Goal: Task Accomplishment & Management: Use online tool/utility

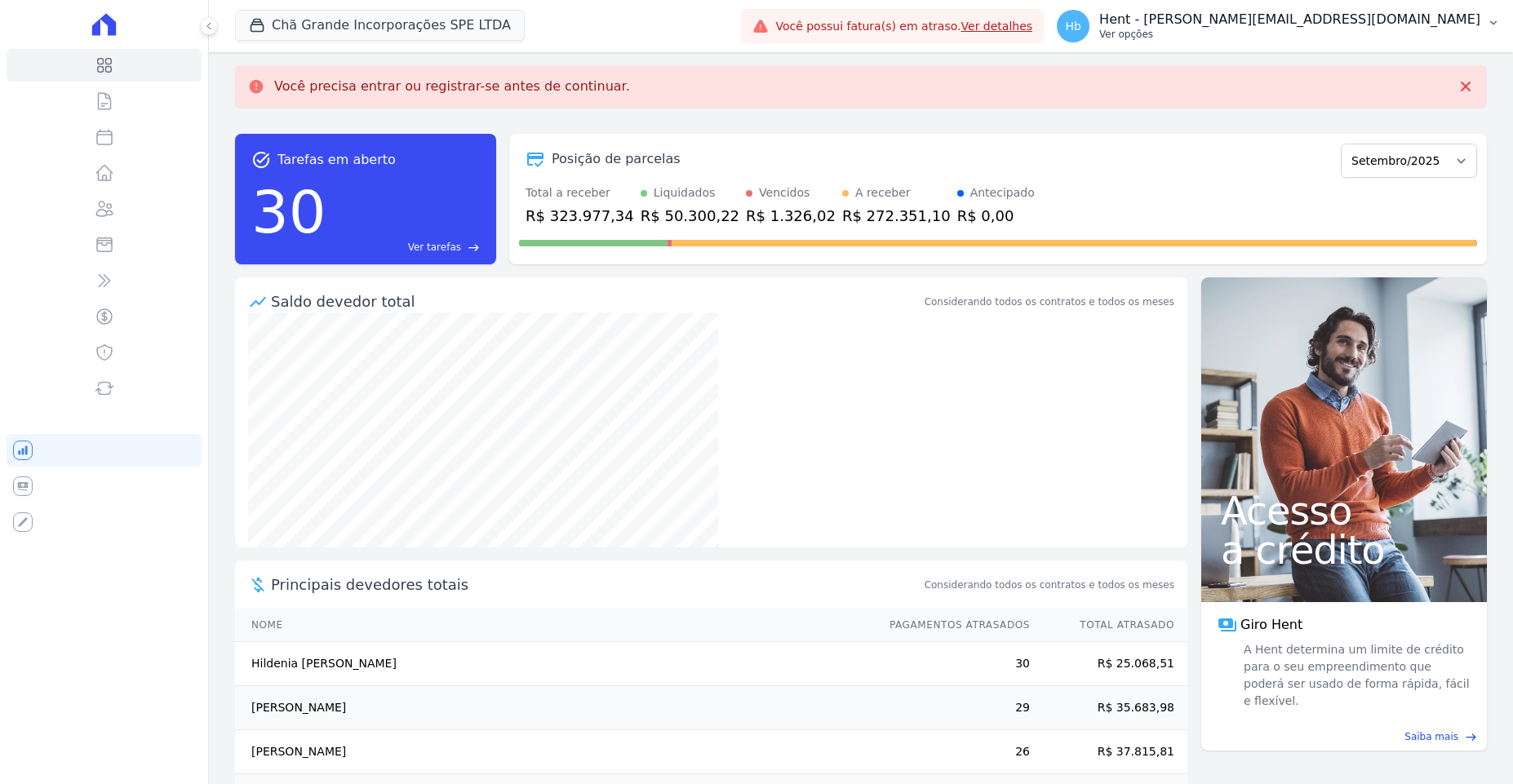
click at [1461, 15] on p "Hent - [PERSON_NAME][EMAIL_ADDRESS][DOMAIN_NAME]" at bounding box center [1290, 19] width 381 height 16
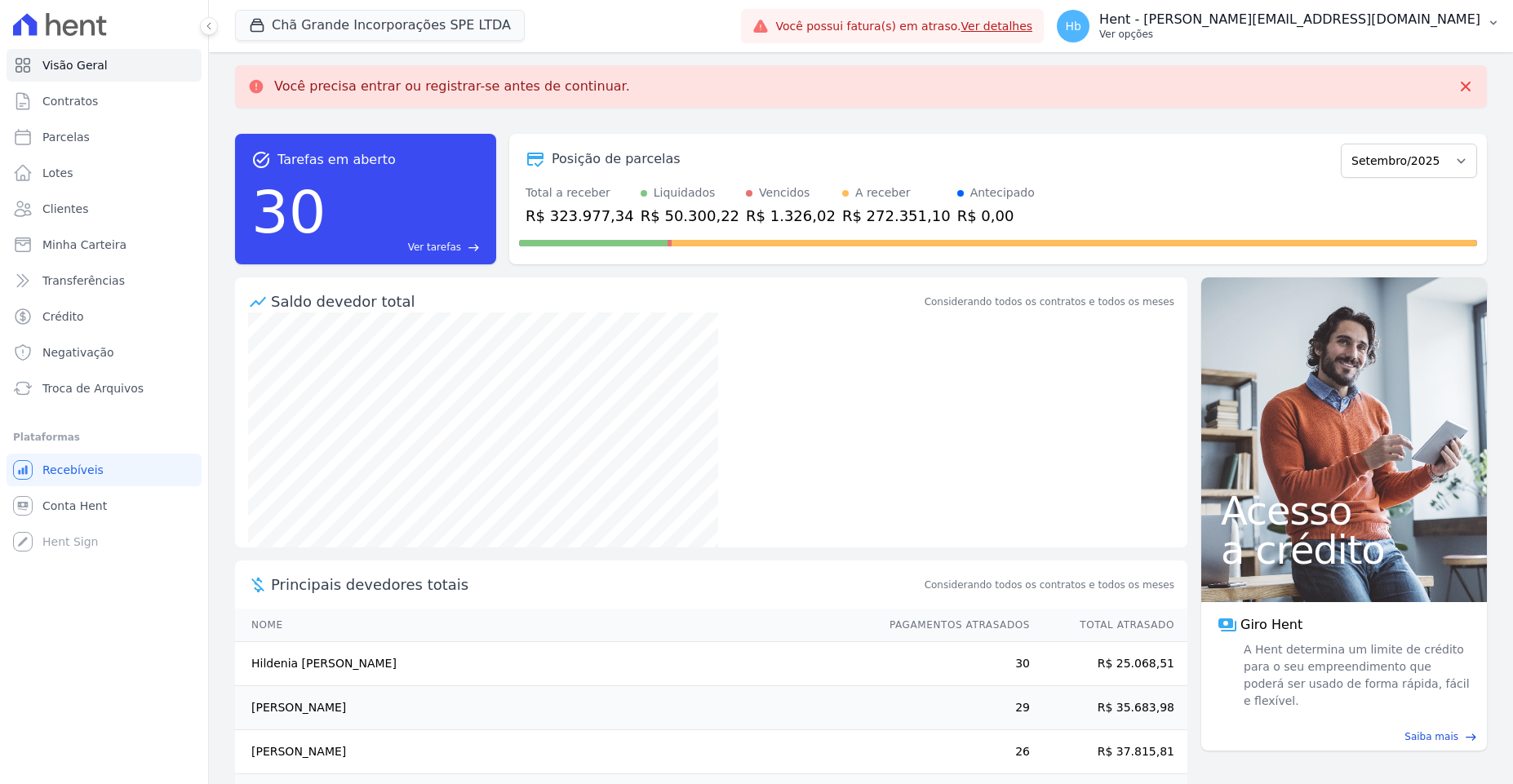
click at [1481, 26] on button "Hb Hent - [PERSON_NAME][EMAIL_ADDRESS][DOMAIN_NAME] Ver opções" at bounding box center [1278, 27] width 470 height 46
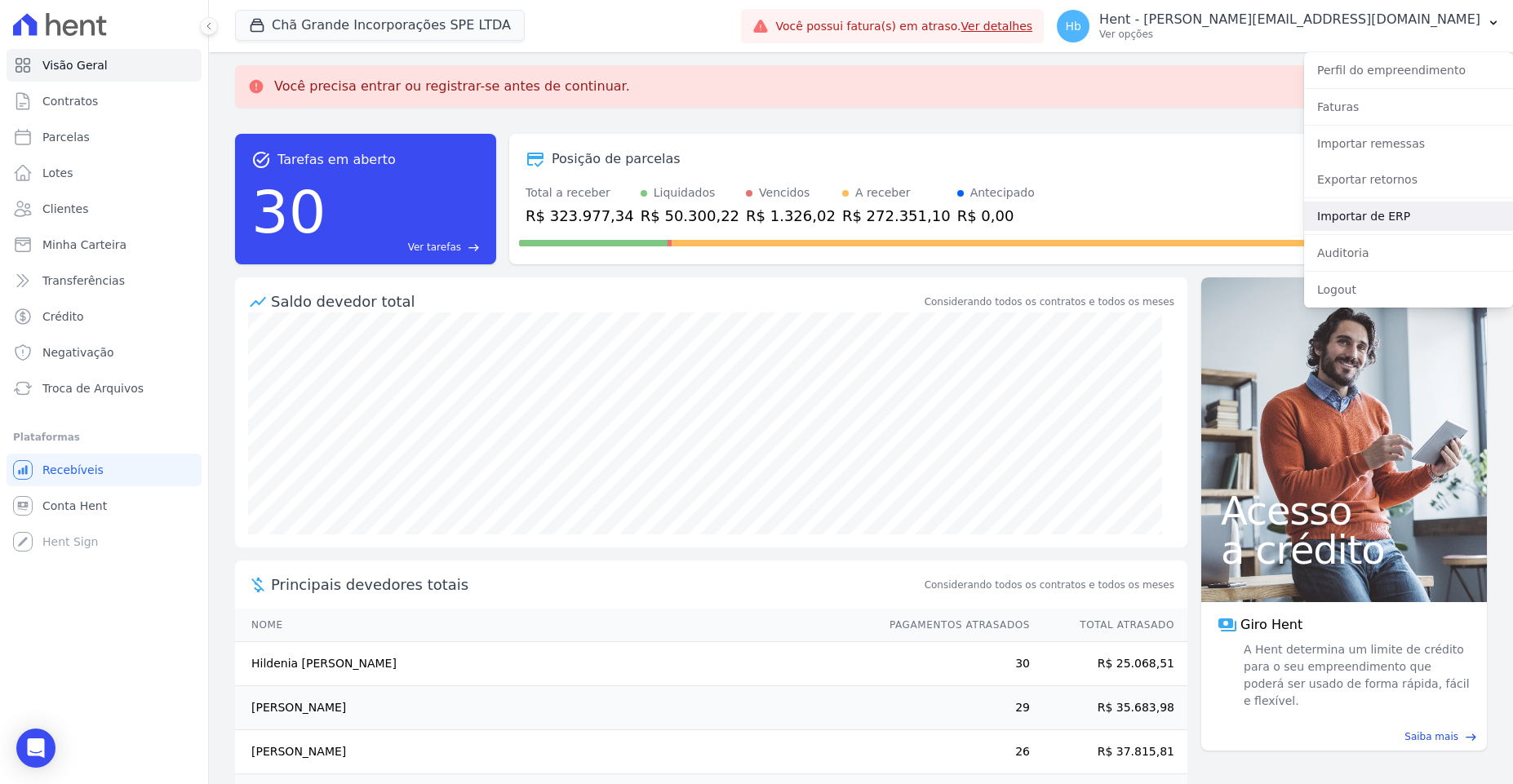
click at [1339, 215] on link "Importar de ERP" at bounding box center [1409, 216] width 209 height 29
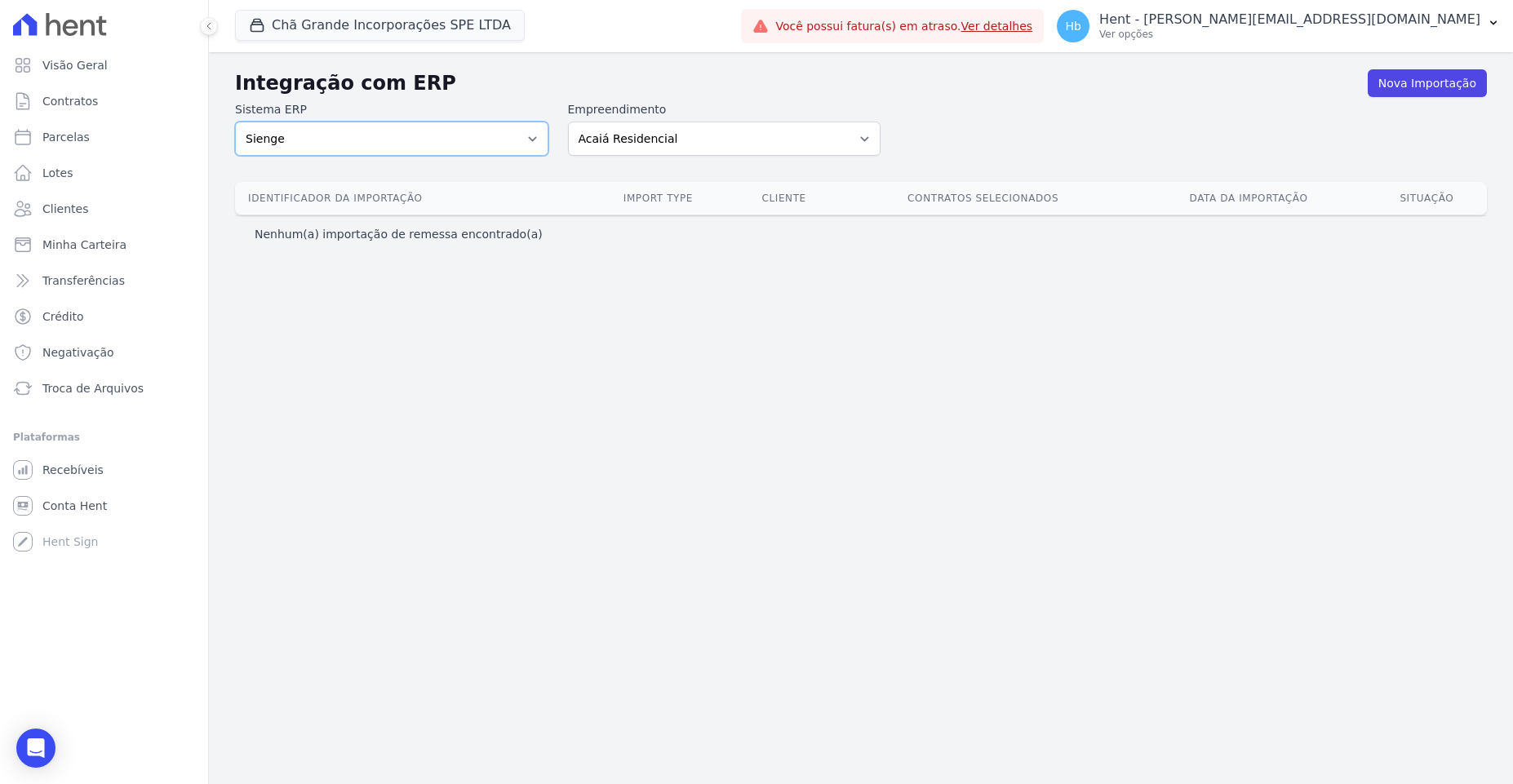
click at [711, 134] on div "Sistema ERP Sienge Empreendimento Acaiá Residencial Administrativo Agile Pavica…" at bounding box center [861, 129] width 1252 height 55
click at [675, 120] on div "Empreendimento Acaiá Residencial Administrativo Agile Pavican São Lourenço SPE …" at bounding box center [725, 129] width 313 height 55
select select "9db4d767-ec98-4519-aed7-f9568aa0b04c"
click at [568, 122] on select "Acaiá Residencial Administrativo Agile Pavican São Lourenço SPE LTDA AGUAS DE G…" at bounding box center [725, 138] width 313 height 34
click at [1075, 412] on div "Integração com ERP Nova Importação Sistema ERP Sienge Empreendimento Acaiá Resi…" at bounding box center [860, 418] width 1304 height 732
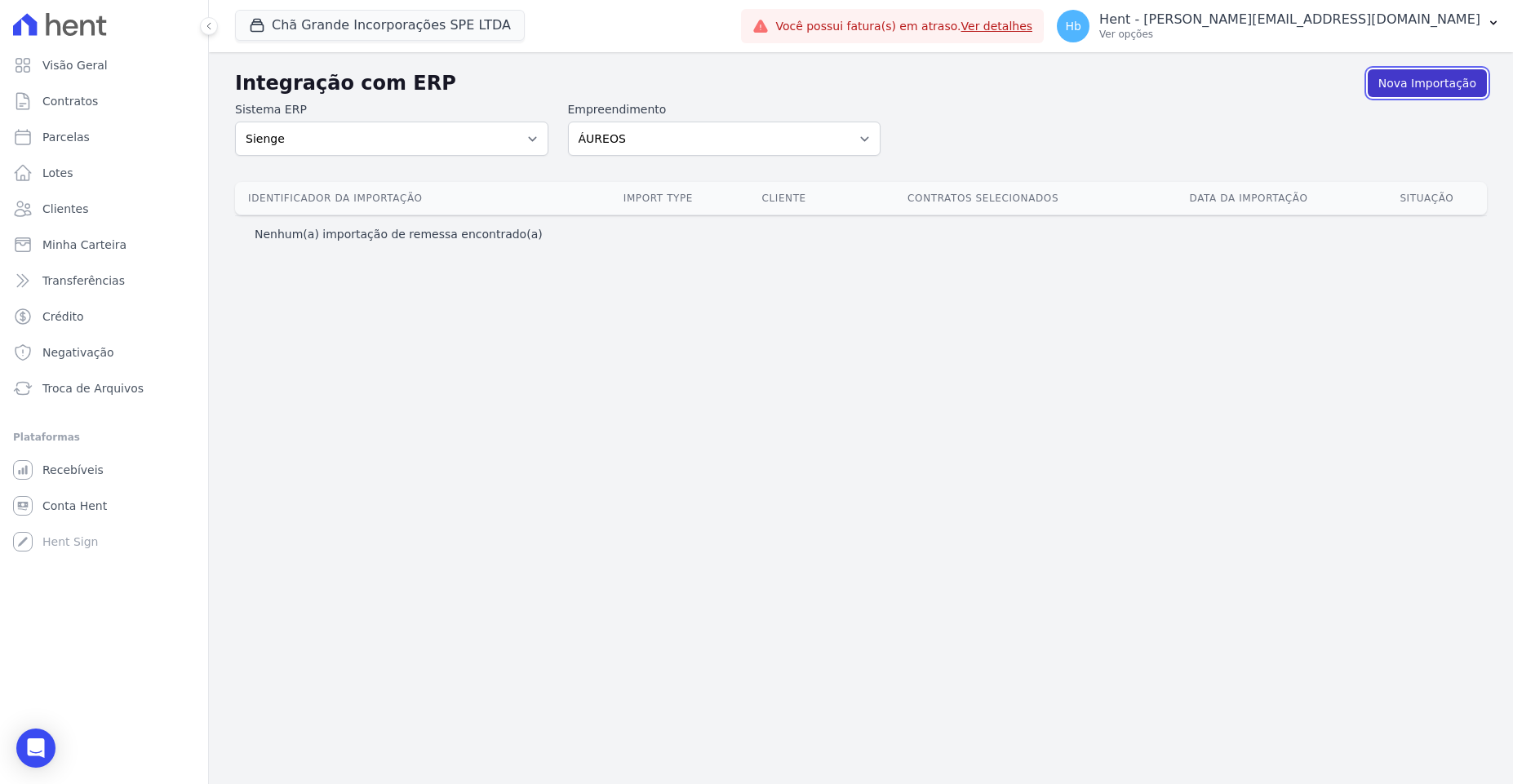
click at [1396, 86] on link "Nova Importação" at bounding box center [1427, 83] width 119 height 27
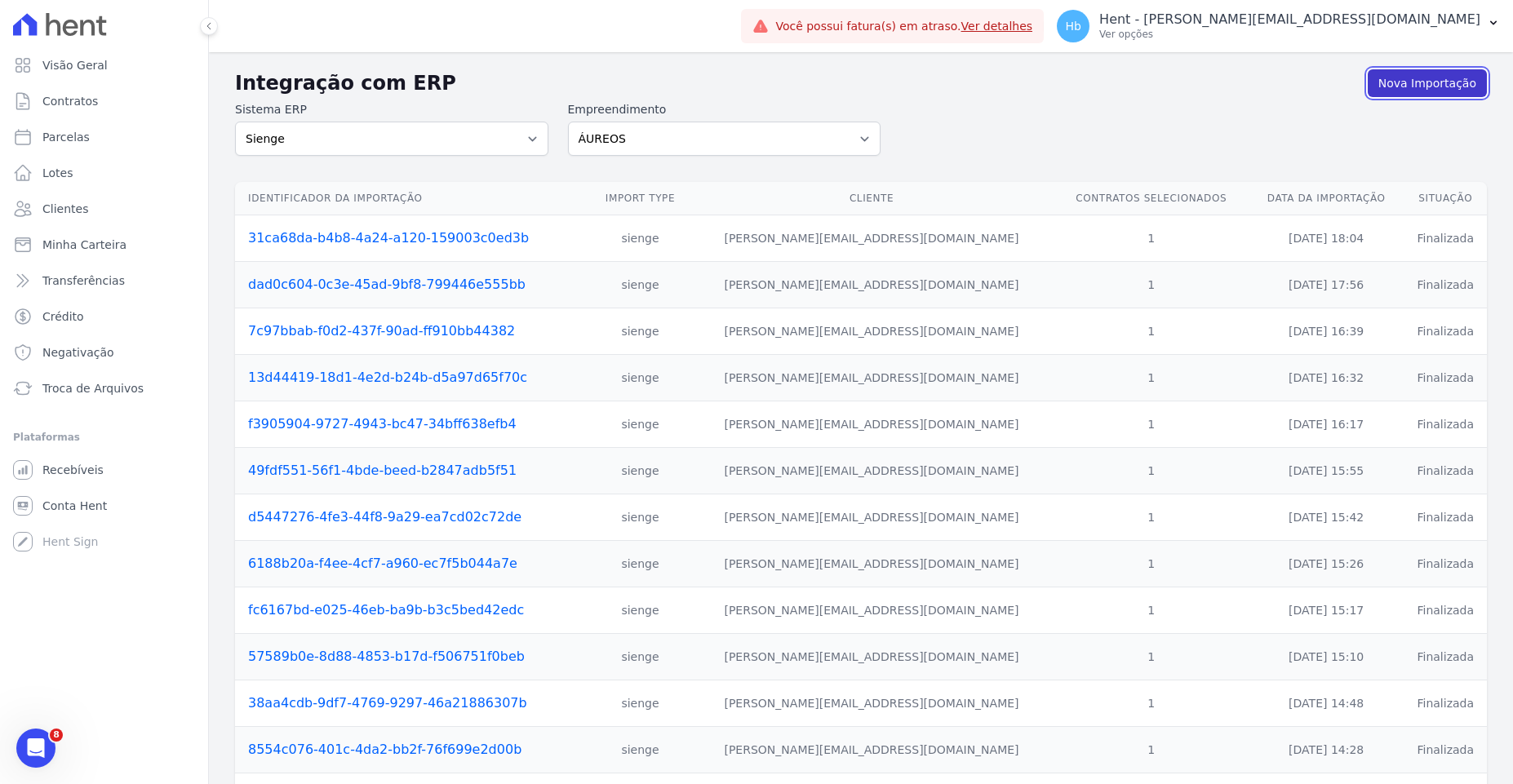
click at [1427, 82] on link "Nova Importação" at bounding box center [1427, 83] width 119 height 27
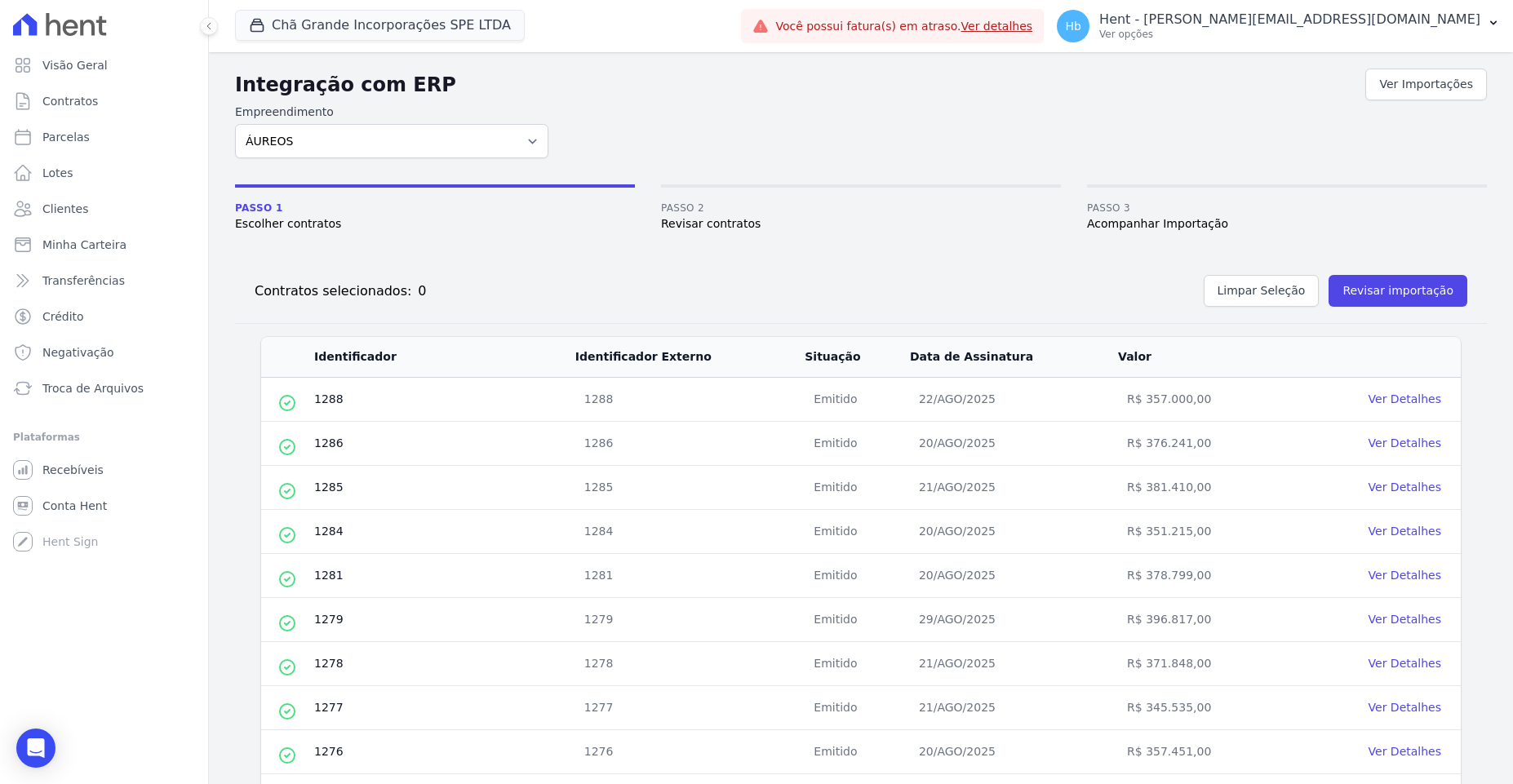
click at [549, 252] on div "Integração com ERP Ver Importações Empreendimento Acaiá Residencial Administrat…" at bounding box center [861, 687] width 1252 height 1244
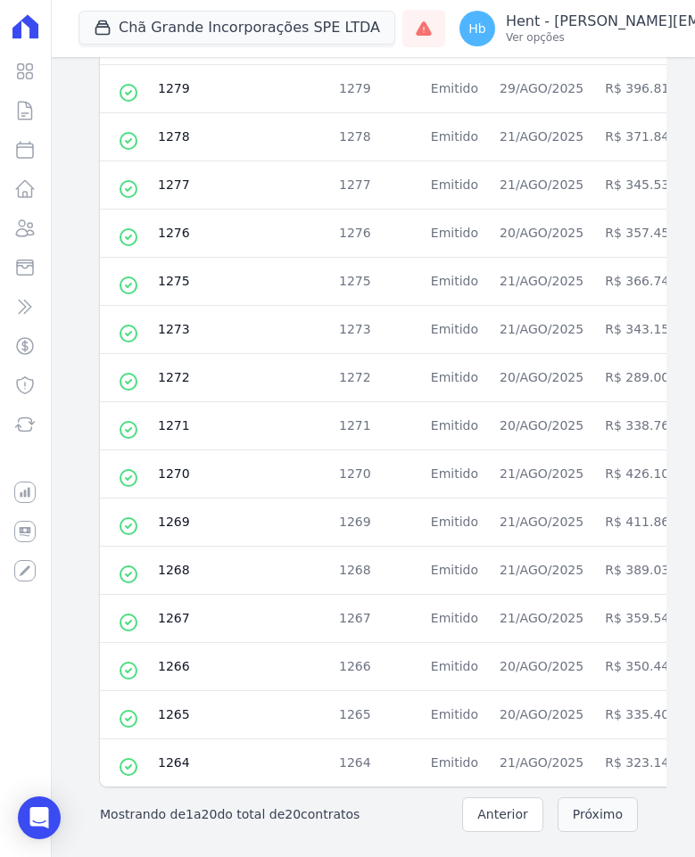
click at [595, 829] on button "Próximo" at bounding box center [597, 814] width 80 height 35
